Goal: Book appointment/travel/reservation

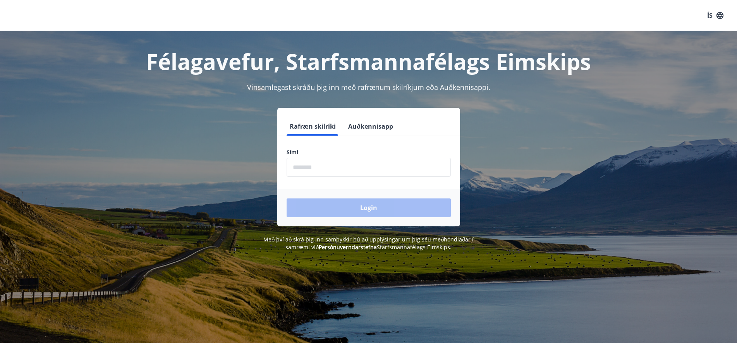
click at [353, 166] on input "phone" at bounding box center [369, 167] width 164 height 19
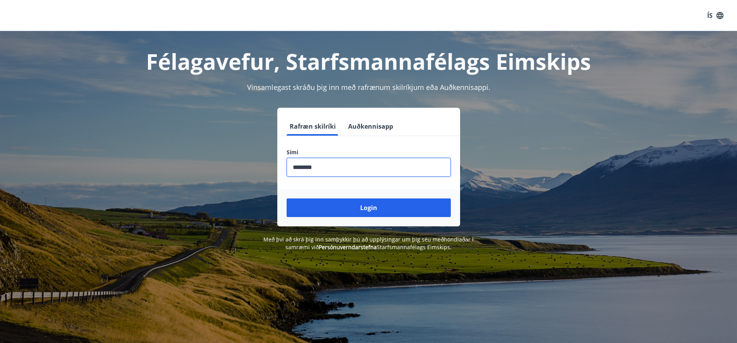
type input "********"
click at [373, 221] on div "Login" at bounding box center [368, 207] width 183 height 37
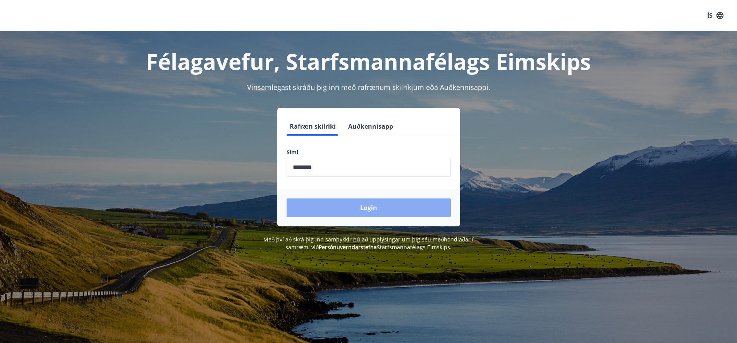
click at [372, 209] on button "Login" at bounding box center [369, 207] width 164 height 19
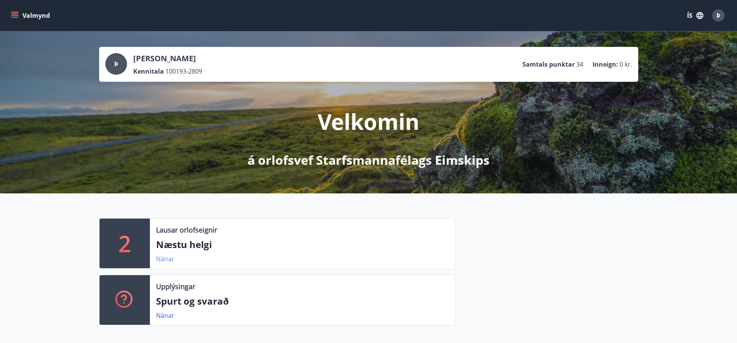
click at [166, 261] on link "Nánar" at bounding box center [165, 258] width 18 height 9
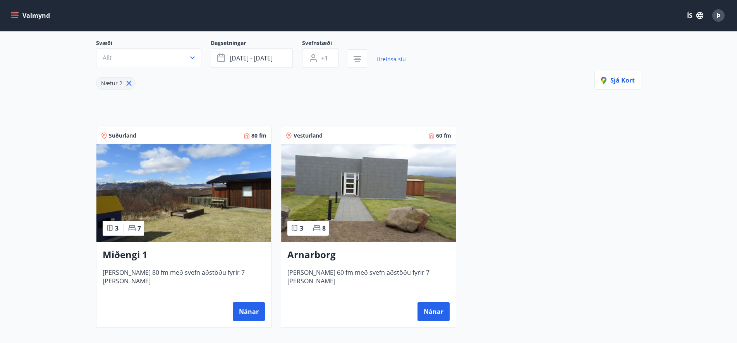
scroll to position [79, 0]
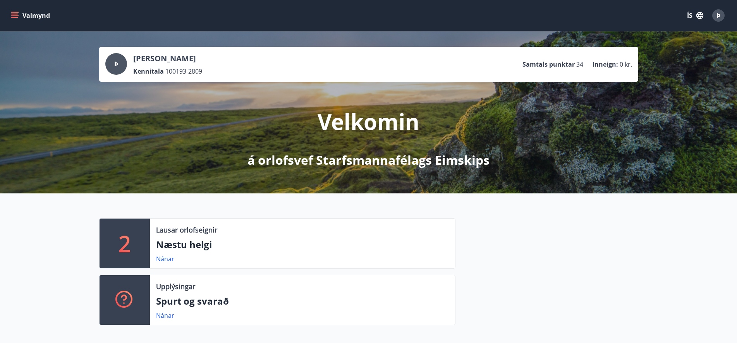
click at [578, 65] on span "34" at bounding box center [579, 64] width 7 height 9
click at [33, 12] on button "Valmynd" at bounding box center [31, 16] width 44 height 14
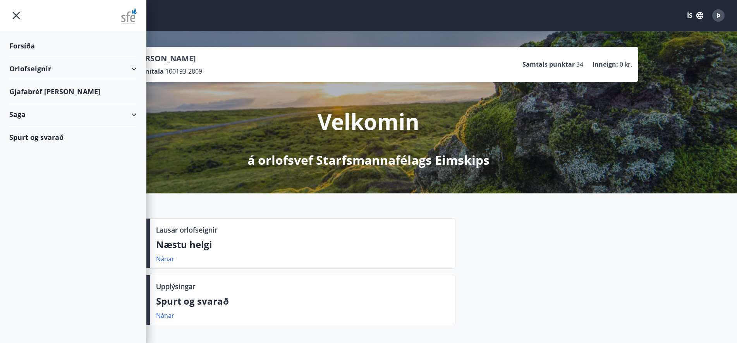
click at [131, 72] on div "Orlofseignir" at bounding box center [72, 68] width 127 height 23
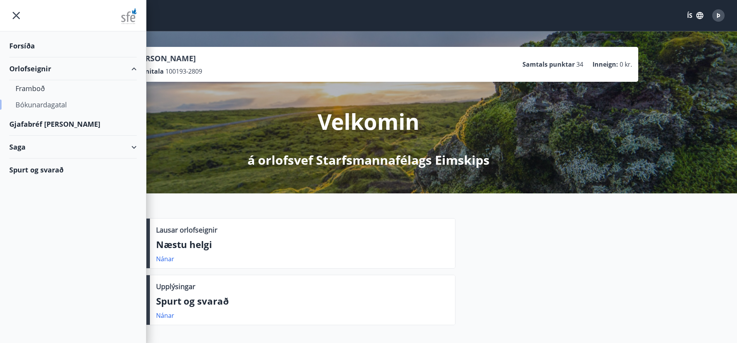
click at [55, 105] on div "Bókunardagatal" at bounding box center [72, 104] width 115 height 16
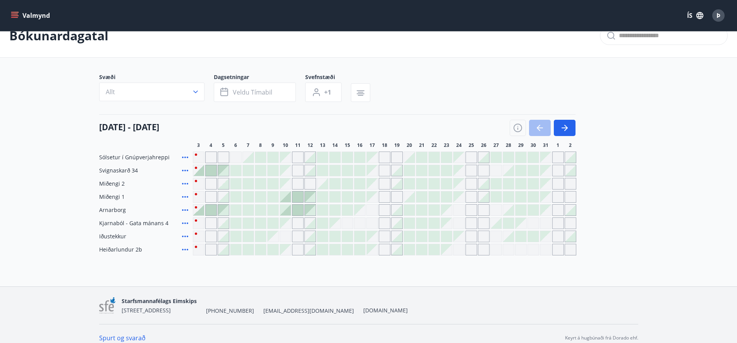
scroll to position [26, 0]
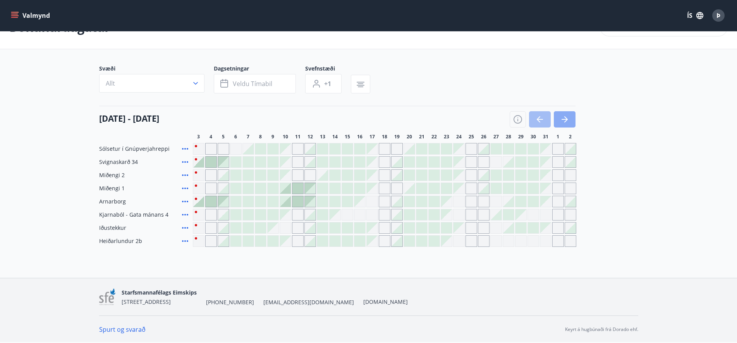
click at [563, 118] on icon "button" at bounding box center [564, 119] width 9 height 9
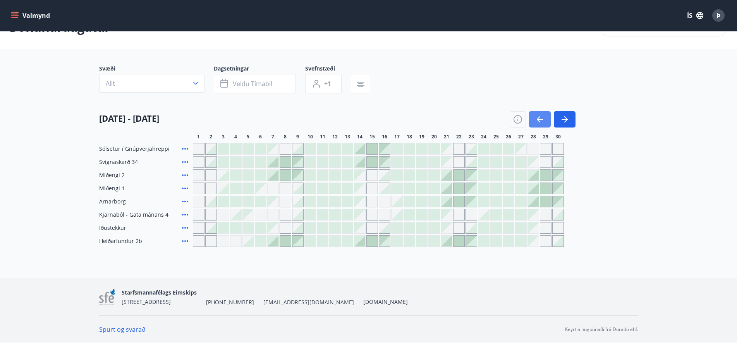
click at [542, 120] on icon "button" at bounding box center [539, 119] width 9 height 9
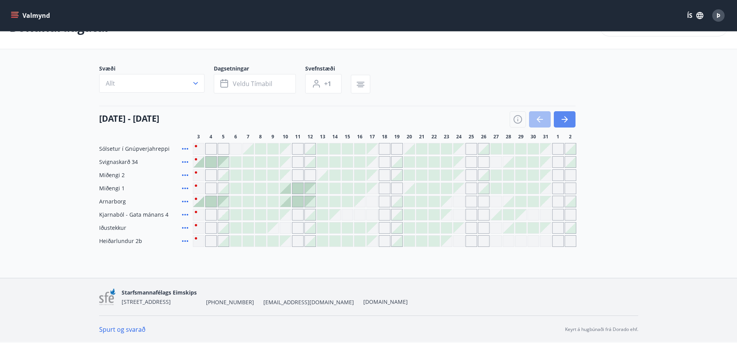
click at [562, 123] on icon "button" at bounding box center [564, 119] width 9 height 9
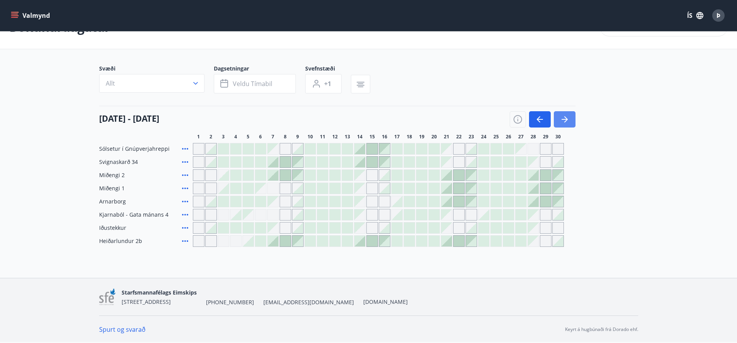
click at [562, 123] on icon "button" at bounding box center [564, 119] width 9 height 9
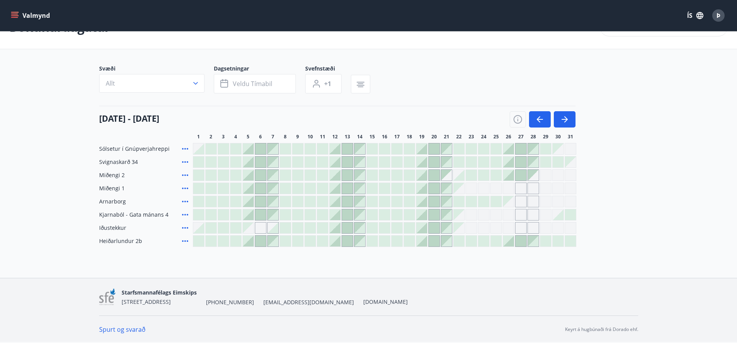
click at [343, 244] on div at bounding box center [347, 240] width 11 height 11
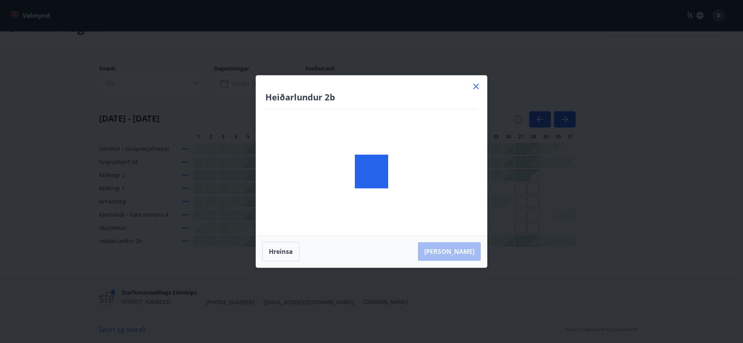
click at [350, 242] on div at bounding box center [371, 171] width 231 height 192
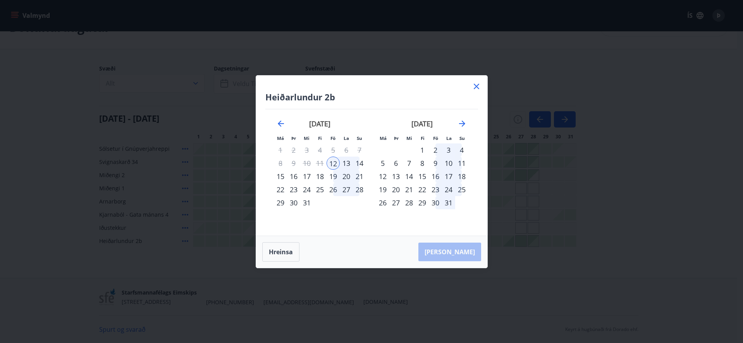
click at [474, 88] on icon at bounding box center [476, 86] width 5 height 5
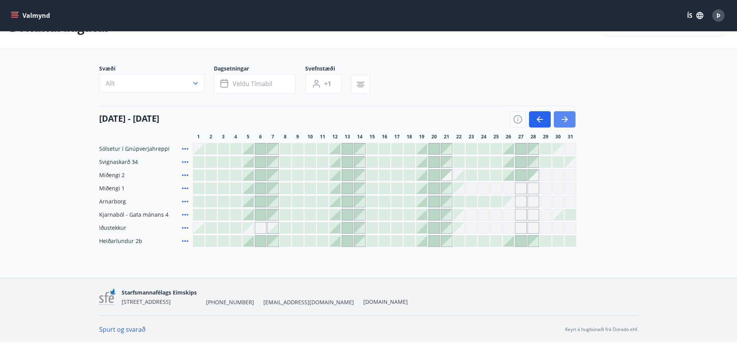
click at [559, 123] on button "button" at bounding box center [565, 119] width 22 height 16
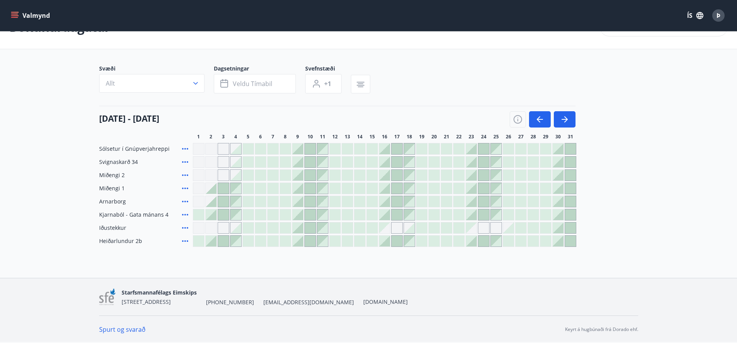
click at [300, 218] on div at bounding box center [297, 214] width 11 height 11
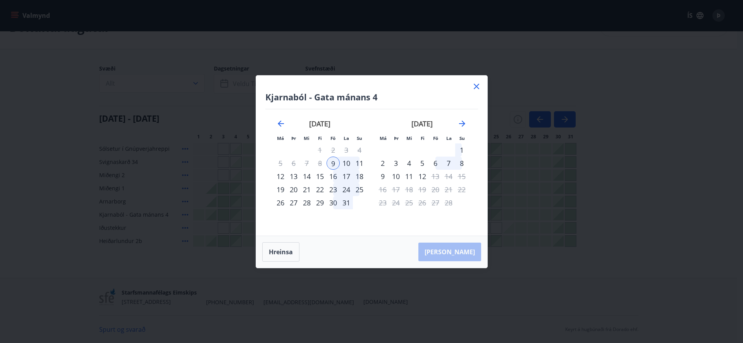
click at [277, 175] on div "12" at bounding box center [280, 176] width 13 height 13
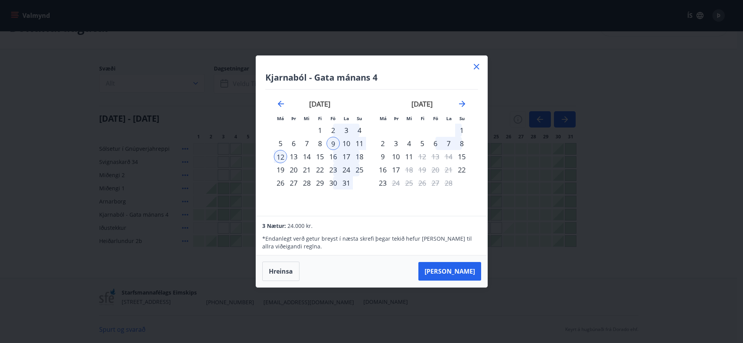
click at [471, 66] on div "[GEOGRAPHIC_DATA] - Gata mánans 4 Má Þr Mi Fi Fö La Su Má Þr Mi Fi Fö La Su [DA…" at bounding box center [371, 136] width 231 height 160
click at [472, 66] on icon at bounding box center [476, 66] width 9 height 9
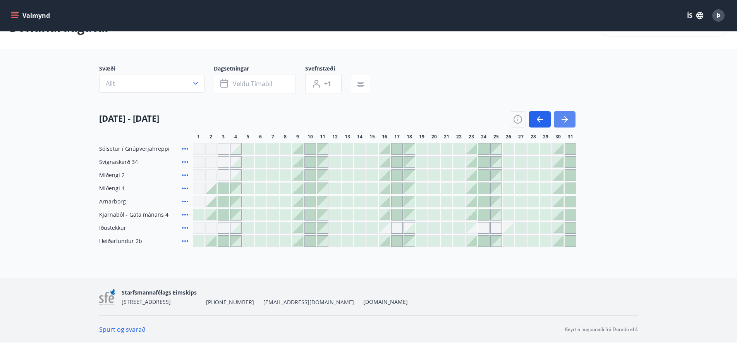
click at [563, 119] on icon "button" at bounding box center [564, 119] width 6 height 1
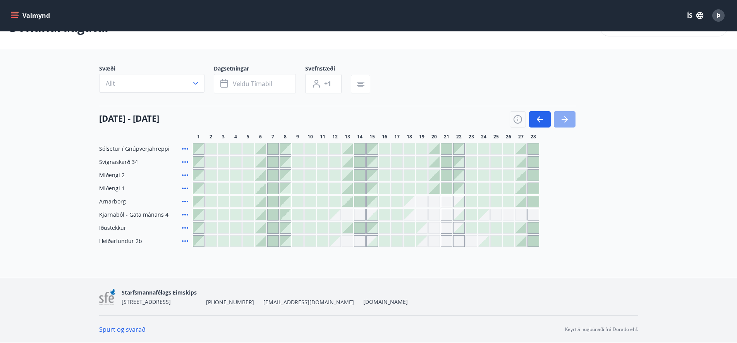
click at [558, 118] on button "button" at bounding box center [565, 119] width 22 height 16
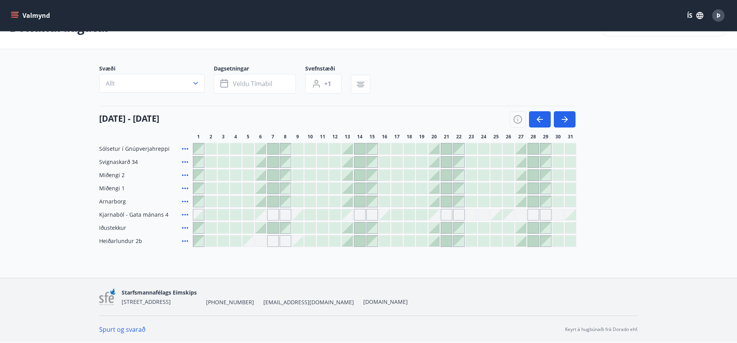
click at [438, 214] on div "Gráir dagar eru ekki bókanlegir" at bounding box center [434, 214] width 11 height 11
click at [430, 240] on div at bounding box center [434, 240] width 11 height 11
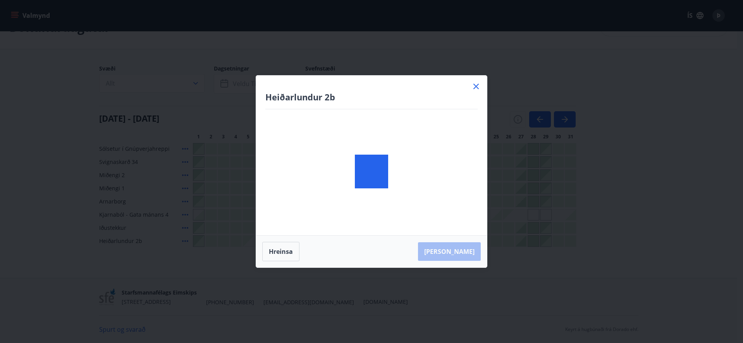
click at [434, 239] on div at bounding box center [371, 171] width 231 height 192
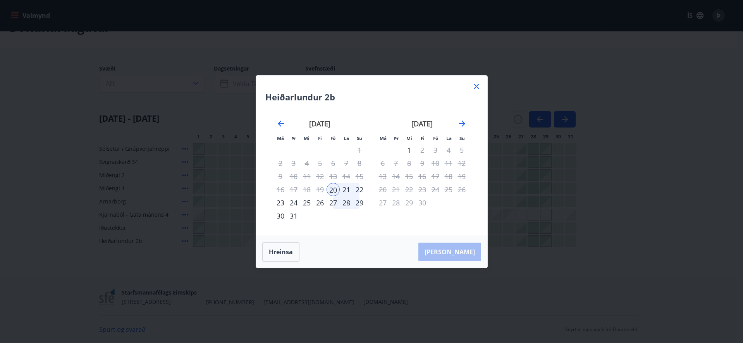
click at [282, 203] on div "23" at bounding box center [280, 202] width 13 height 13
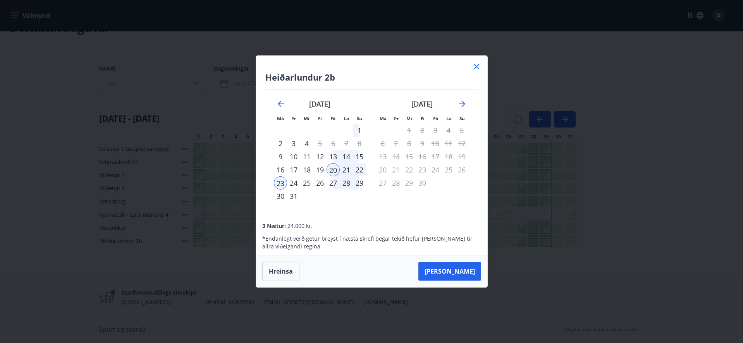
click at [474, 68] on icon at bounding box center [476, 66] width 9 height 9
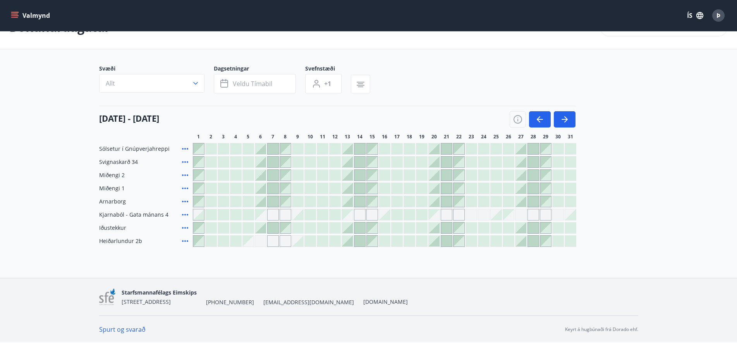
scroll to position [0, 0]
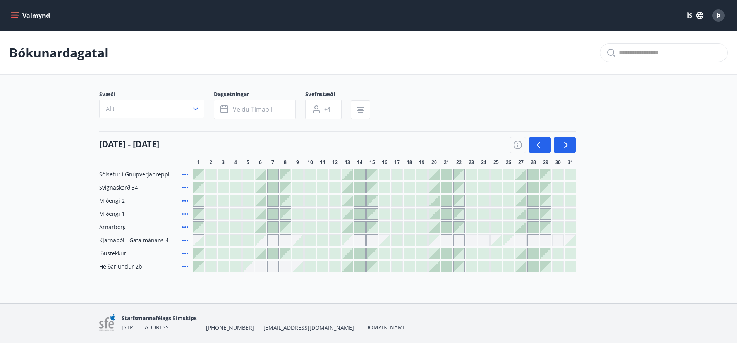
click at [33, 15] on button "Valmynd" at bounding box center [31, 16] width 44 height 14
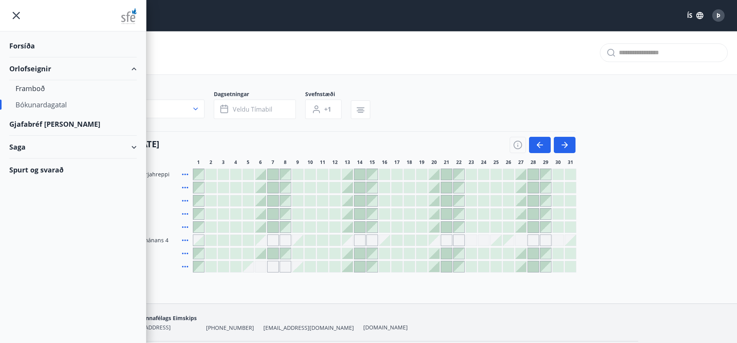
click at [47, 123] on div "Gjafabréf [PERSON_NAME]" at bounding box center [72, 124] width 127 height 23
